Goal: Task Accomplishment & Management: Manage account settings

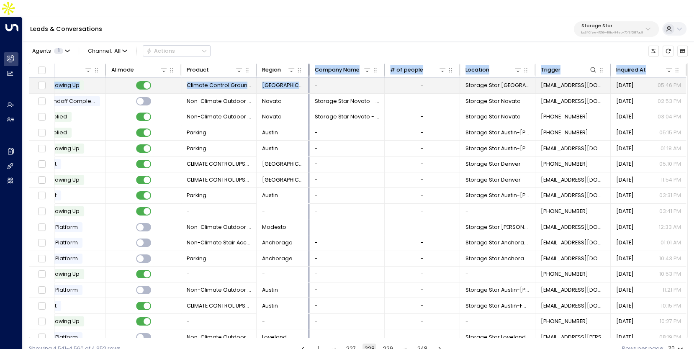
scroll to position [0, 320]
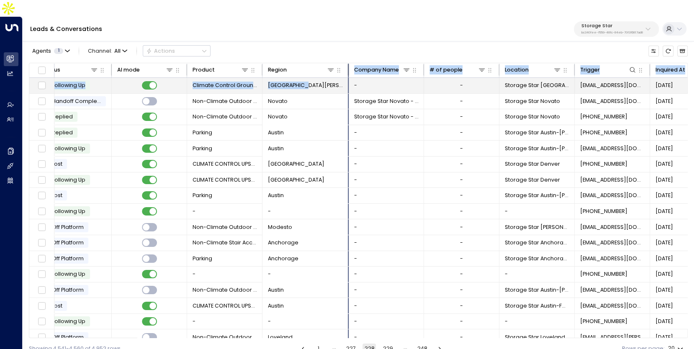
drag, startPoint x: 306, startPoint y: 52, endPoint x: 315, endPoint y: 66, distance: 16.0
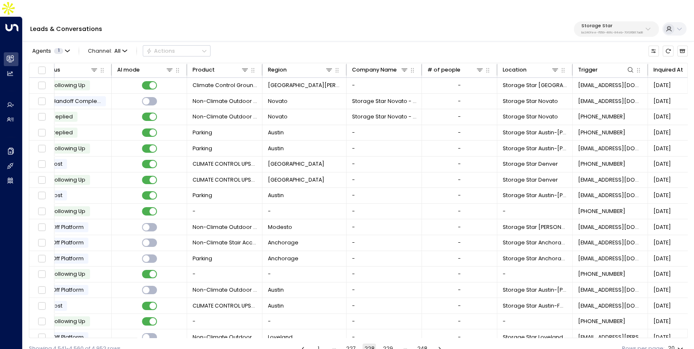
click at [338, 43] on div "Agents 1 Channel: All Actions" at bounding box center [358, 51] width 659 height 16
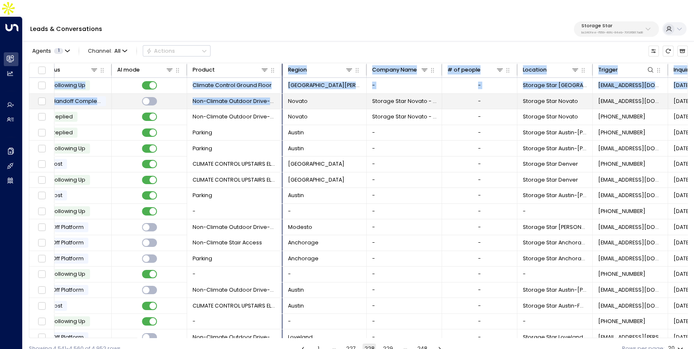
drag, startPoint x: 261, startPoint y: 54, endPoint x: 280, endPoint y: 82, distance: 34.4
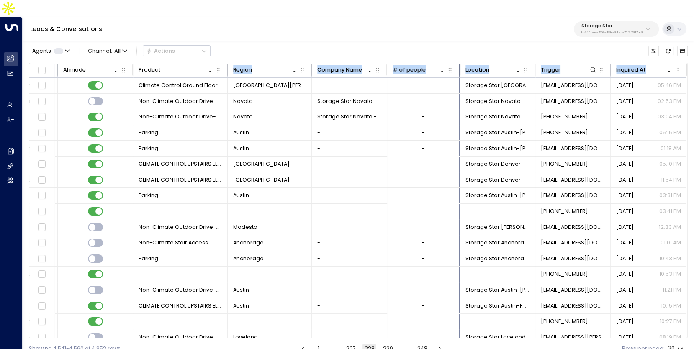
scroll to position [0, 323]
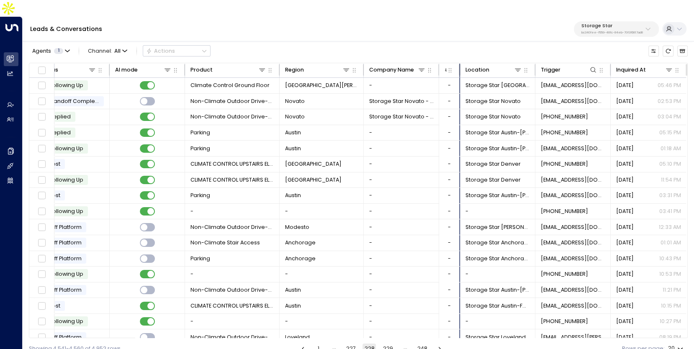
click at [386, 24] on div "Leads & Conversations Storage Star bc340fee-f559-48fc-84eb-70f3f6817ad8" at bounding box center [359, 29] width 672 height 25
drag, startPoint x: 183, startPoint y: 52, endPoint x: 179, endPoint y: 54, distance: 4.3
click at [179, 63] on tr "Lead Name Lead Email Phone Last Interacted Status AI mode Product Region Compan…" at bounding box center [197, 70] width 979 height 15
drag, startPoint x: 457, startPoint y: 54, endPoint x: 478, endPoint y: 54, distance: 20.9
click at [478, 63] on tr "Lead Name Lead Email Phone Last Interacted Status AI mode Product Region Compan…" at bounding box center [197, 70] width 979 height 15
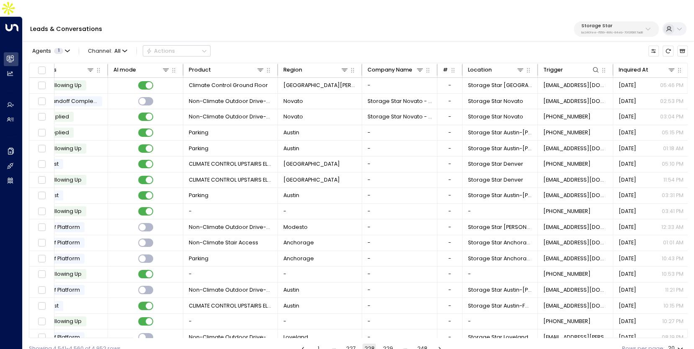
click at [470, 43] on div "Agents 1 Channel: All Actions" at bounding box center [358, 51] width 659 height 16
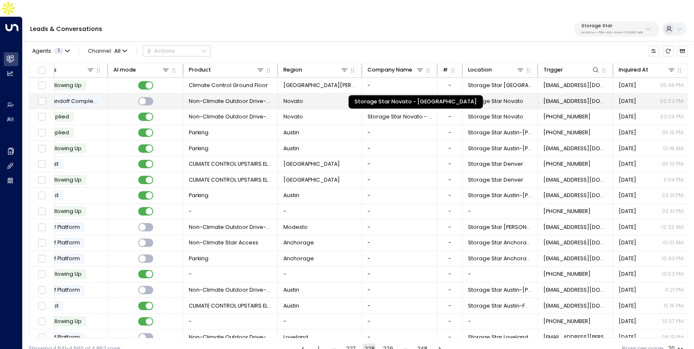
scroll to position [0, 328]
